Goal: Transaction & Acquisition: Purchase product/service

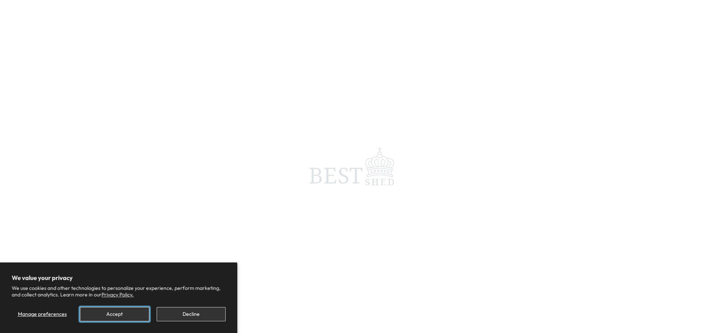
click at [125, 314] on button "Accept" at bounding box center [114, 314] width 69 height 14
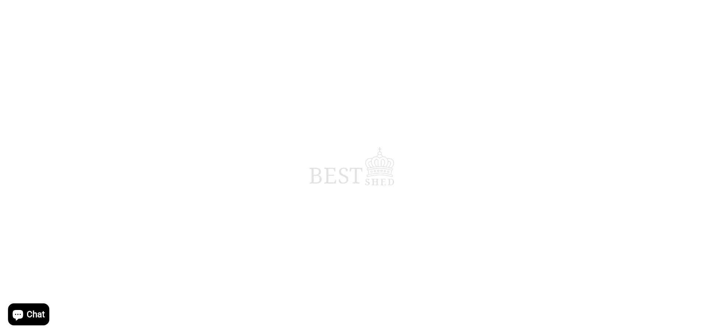
click at [209, 258] on span at bounding box center [350, 166] width 701 height 333
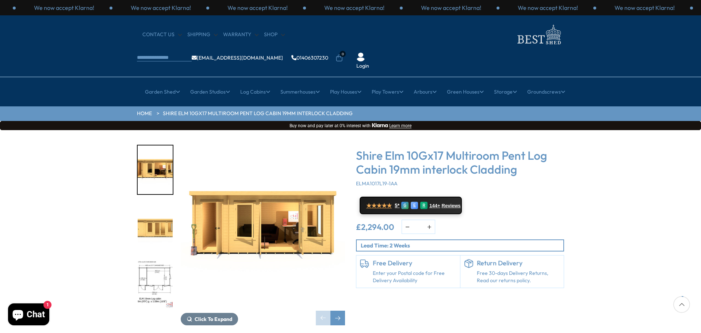
scroll to position [37, 0]
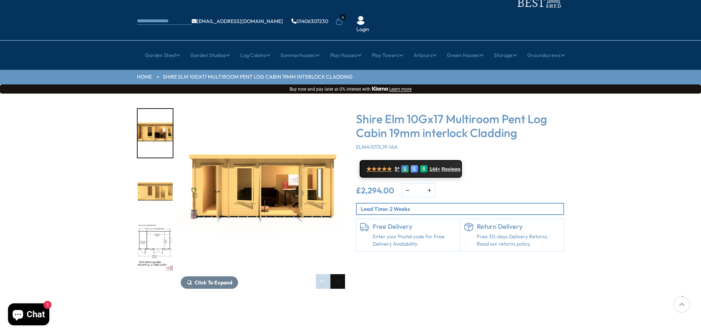
click at [340, 274] on div "Next slide" at bounding box center [338, 281] width 15 height 15
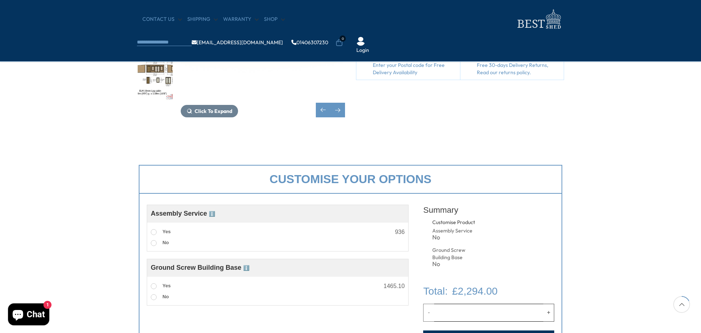
scroll to position [183, 0]
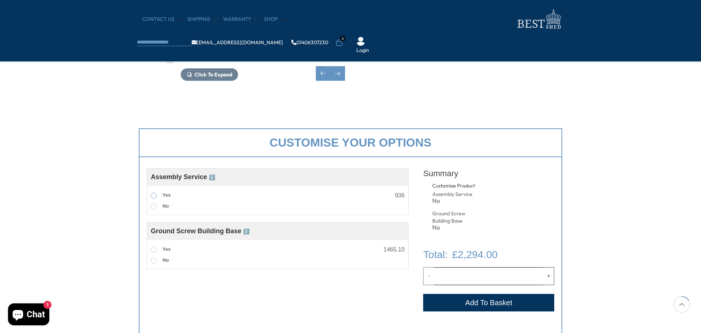
click at [153, 196] on span at bounding box center [154, 196] width 6 height 6
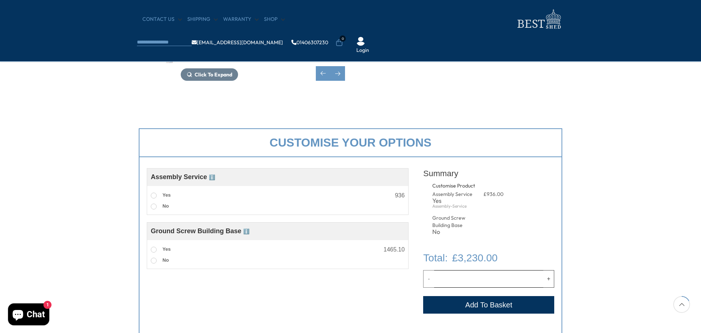
scroll to position [0, 0]
